Goal: Find specific page/section: Find specific page/section

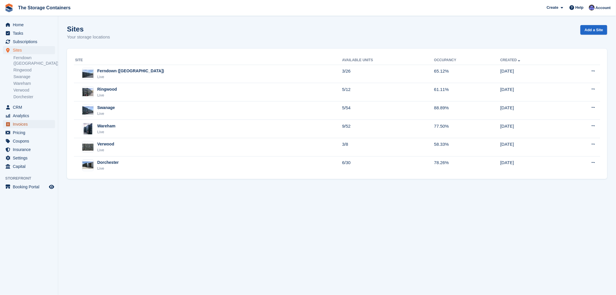
click at [24, 120] on span "Invoices" at bounding box center [30, 124] width 35 height 8
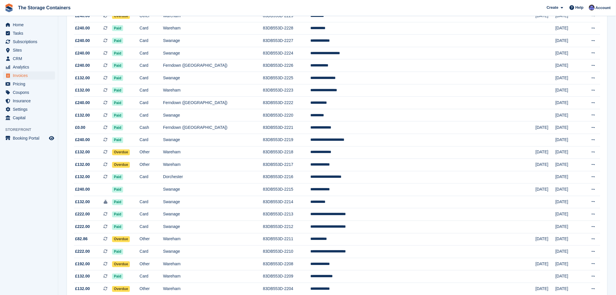
scroll to position [456, 0]
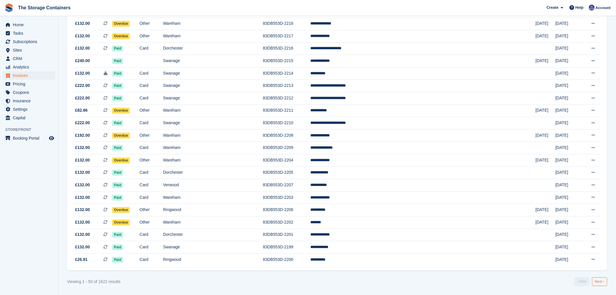
click at [603, 283] on link "Next ›" at bounding box center [599, 281] width 15 height 9
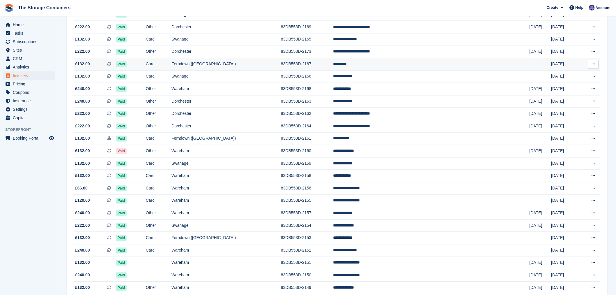
scroll to position [456, 0]
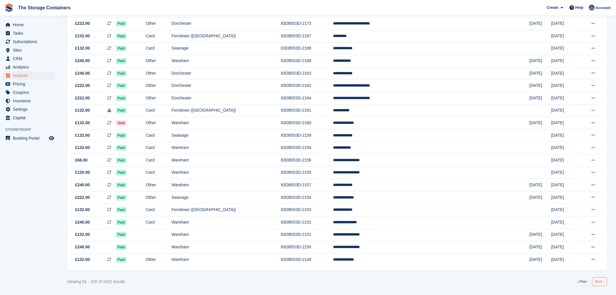
click at [597, 282] on link "Next ›" at bounding box center [599, 281] width 15 height 9
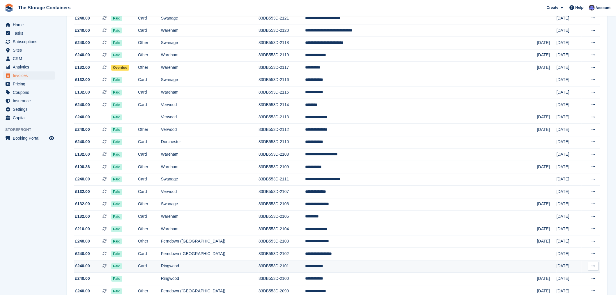
scroll to position [456, 0]
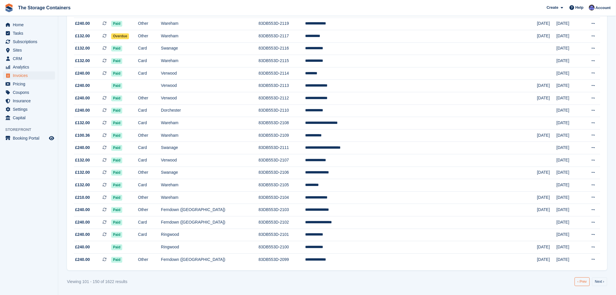
click at [582, 284] on link "‹ Prev" at bounding box center [582, 281] width 15 height 9
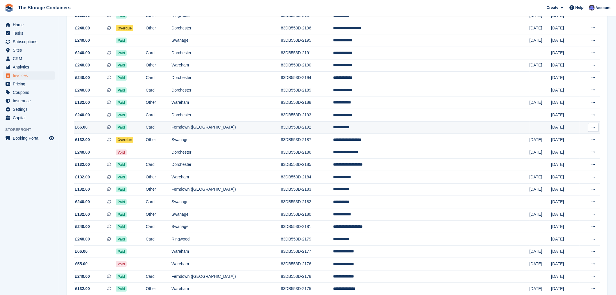
scroll to position [68, 0]
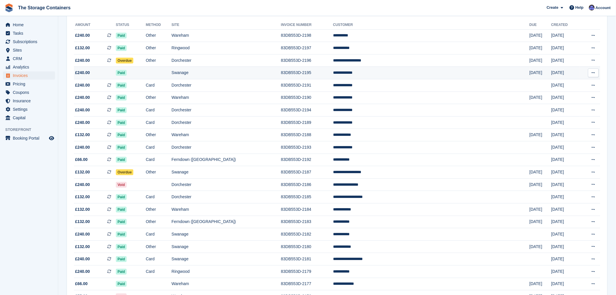
click at [333, 71] on td "83DB553D-2195" at bounding box center [307, 73] width 52 height 13
